Goal: Information Seeking & Learning: Learn about a topic

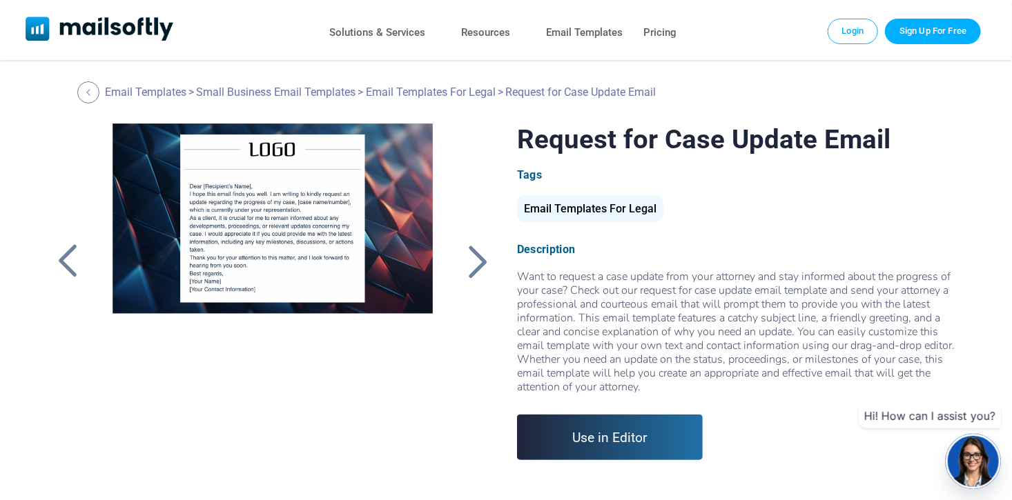
click at [484, 262] on div at bounding box center [477, 262] width 34 height 36
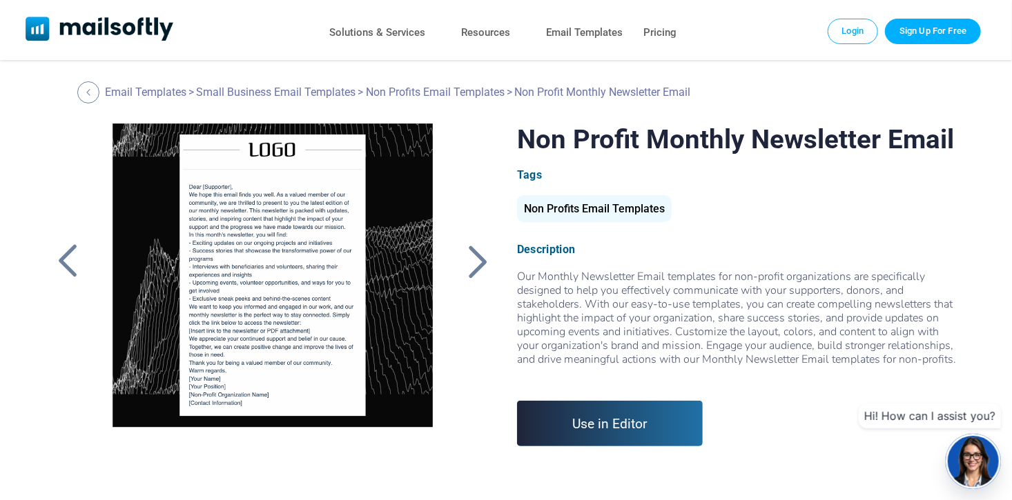
click at [478, 257] on div at bounding box center [477, 262] width 34 height 36
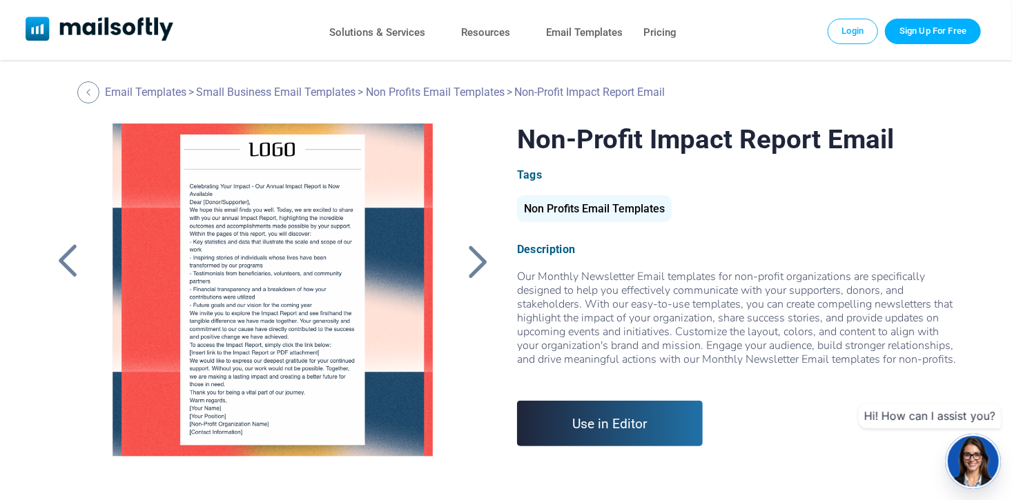
click at [478, 257] on div at bounding box center [477, 262] width 34 height 36
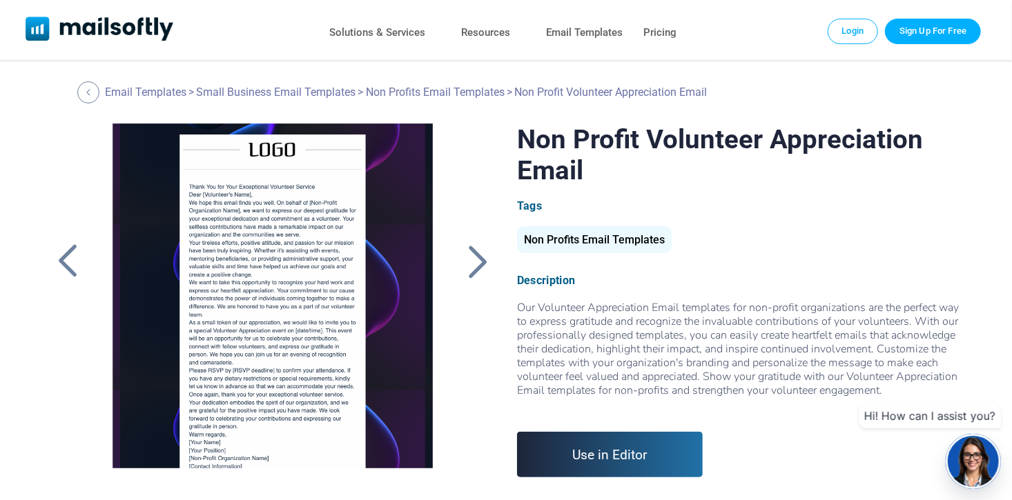
click at [478, 257] on div at bounding box center [477, 262] width 34 height 36
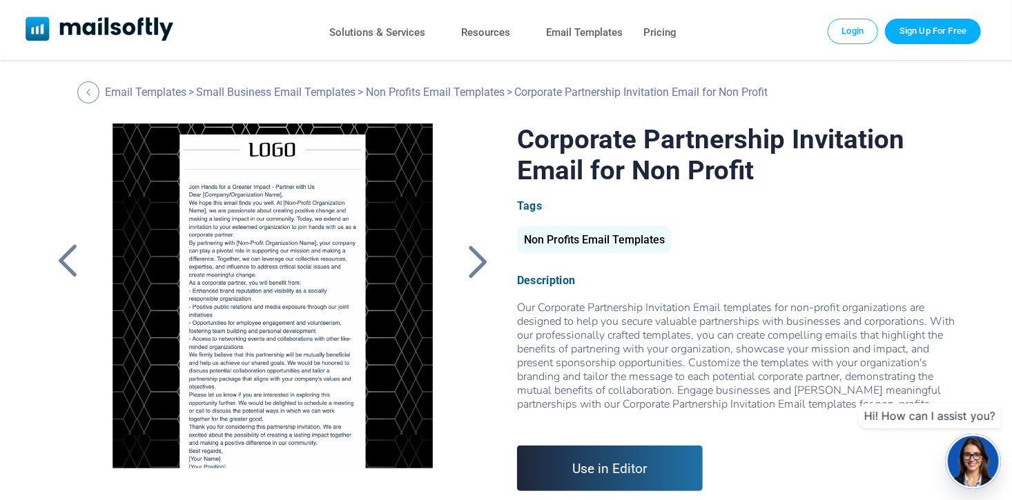
click at [484, 266] on div at bounding box center [477, 262] width 34 height 36
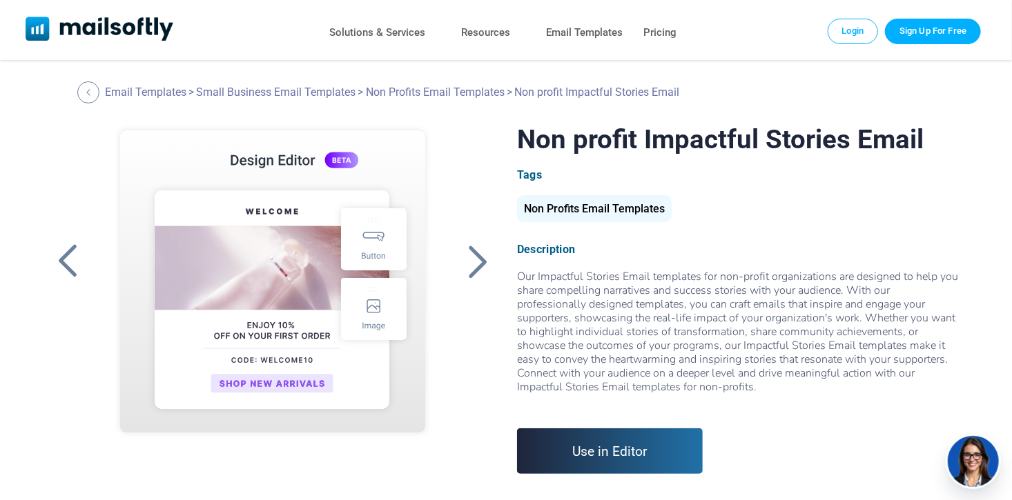
click at [480, 262] on div at bounding box center [477, 262] width 34 height 36
click at [76, 264] on div at bounding box center [67, 262] width 34 height 36
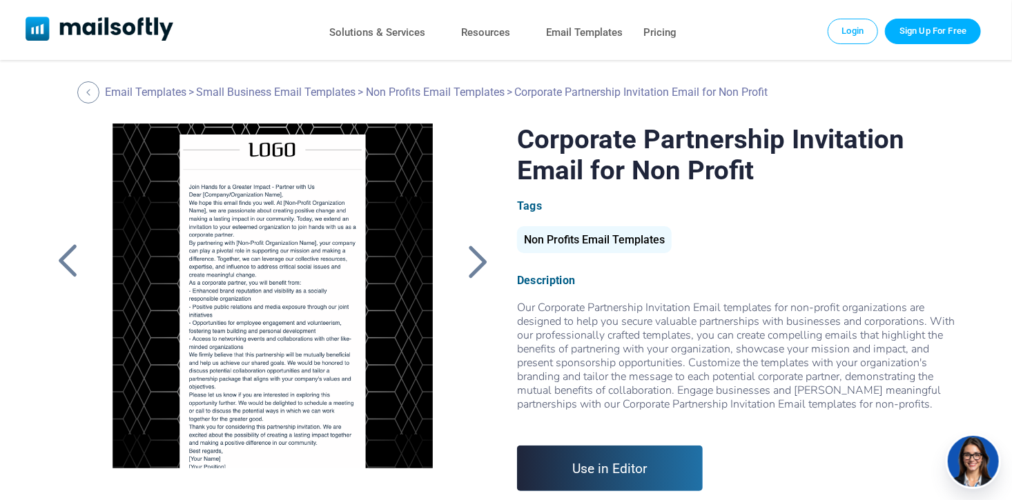
click at [76, 264] on div at bounding box center [67, 262] width 34 height 36
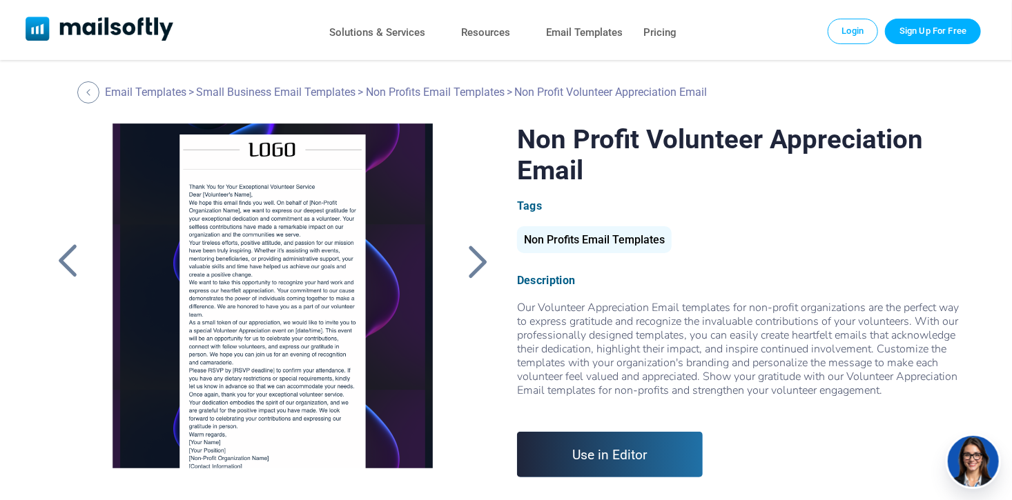
click at [76, 264] on div at bounding box center [67, 262] width 34 height 36
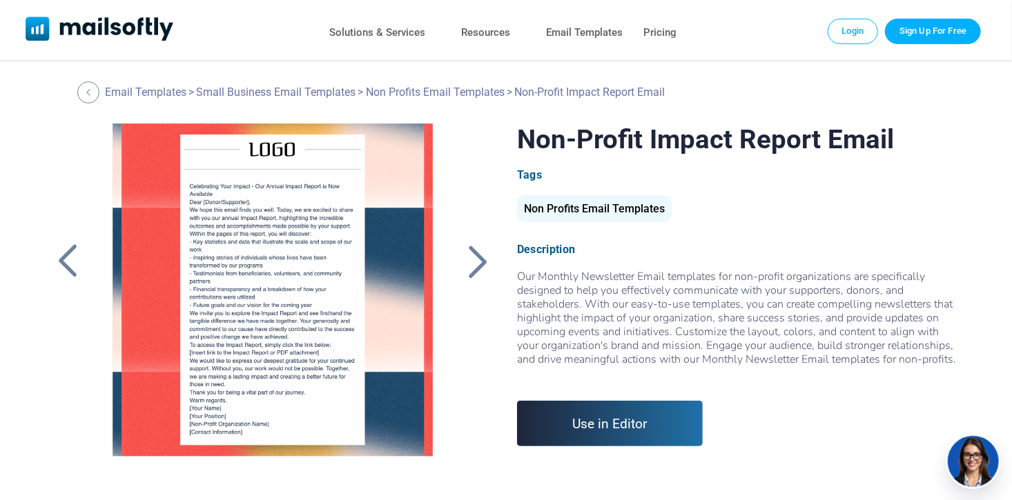
click at [76, 264] on div at bounding box center [67, 262] width 34 height 36
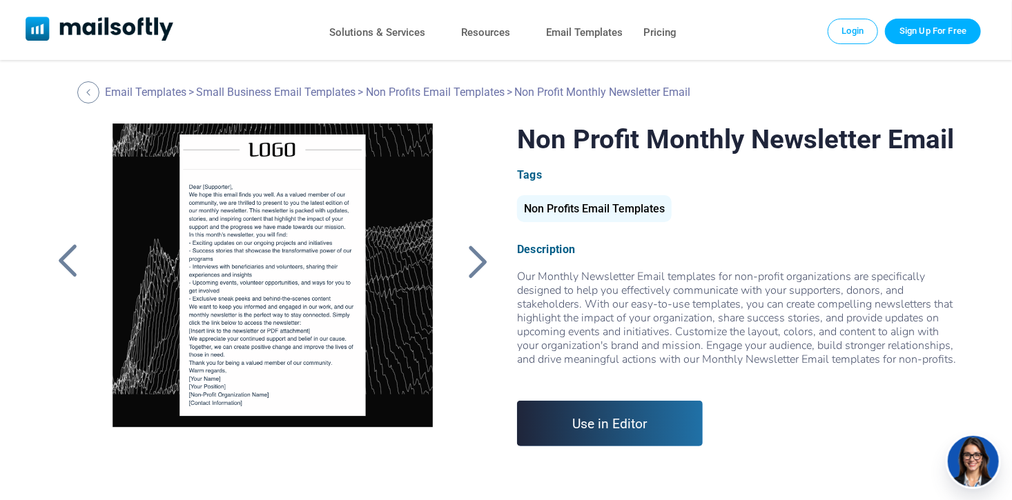
click at [76, 264] on div at bounding box center [67, 262] width 34 height 36
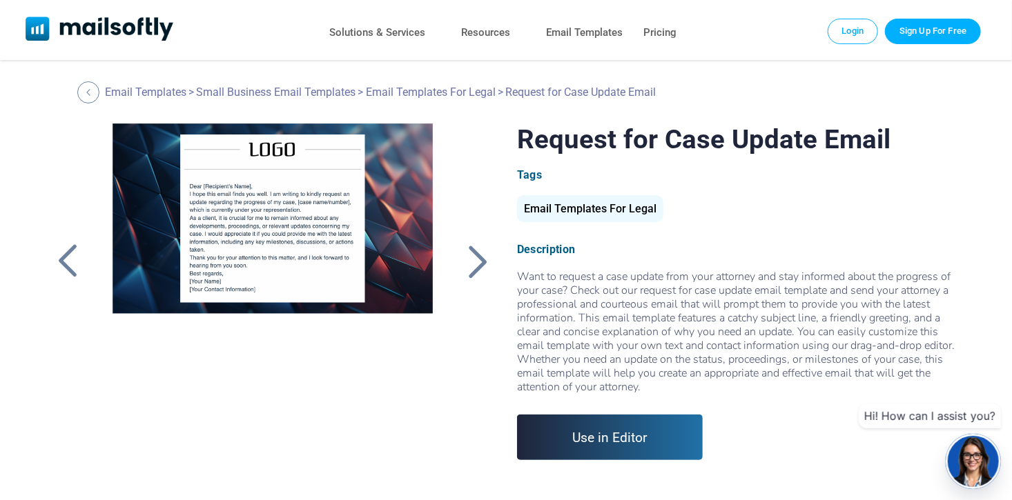
click at [205, 250] on div at bounding box center [272, 296] width 355 height 345
